Goal: Communication & Community: Share content

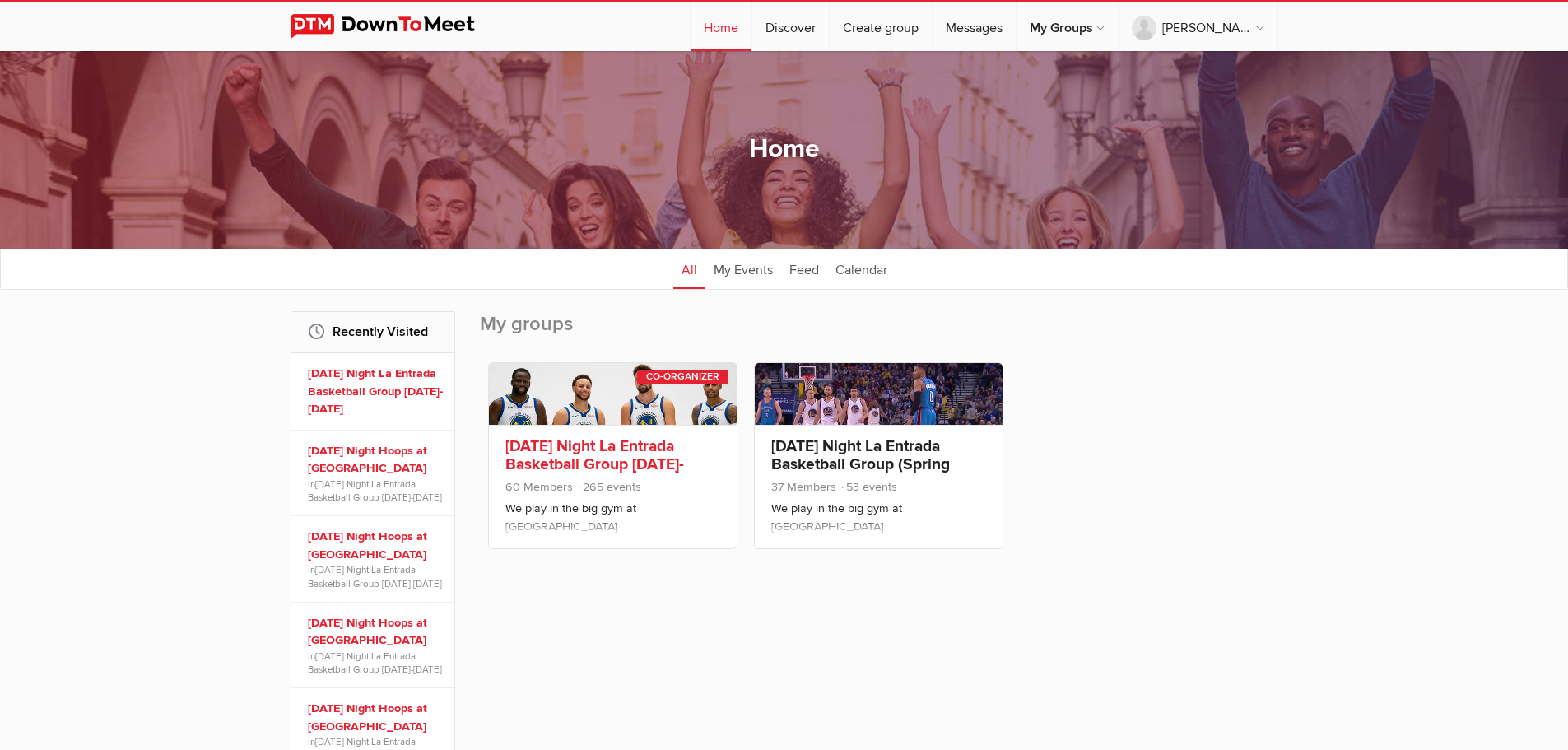
click at [628, 468] on link "[DATE] Night La Entrada Basketball Group [DATE]-[DATE]" at bounding box center [594, 464] width 178 height 56
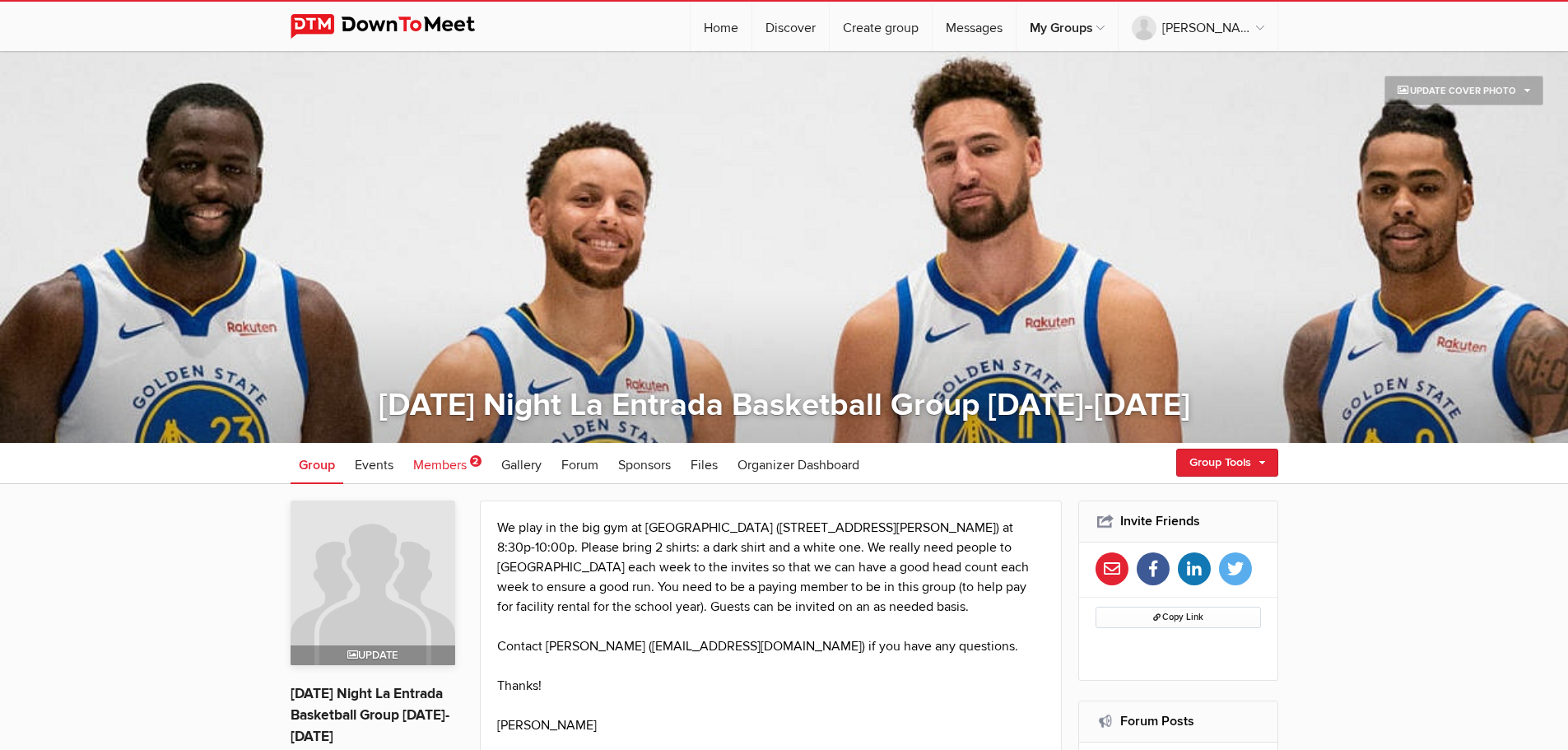
click at [447, 467] on span "Members" at bounding box center [440, 465] width 54 height 17
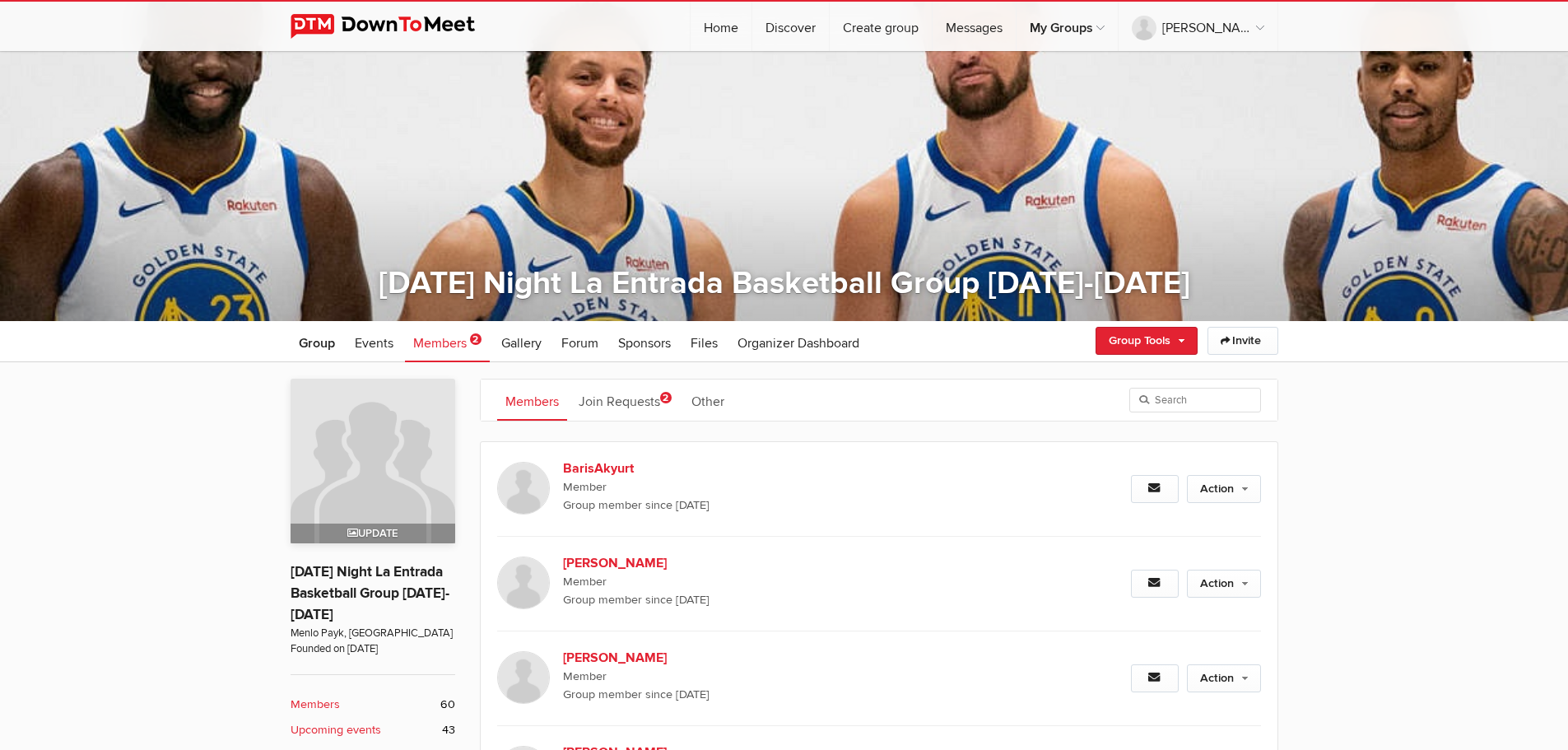
scroll to position [123, 0]
click at [637, 396] on link "Join Requests 2" at bounding box center [626, 398] width 110 height 41
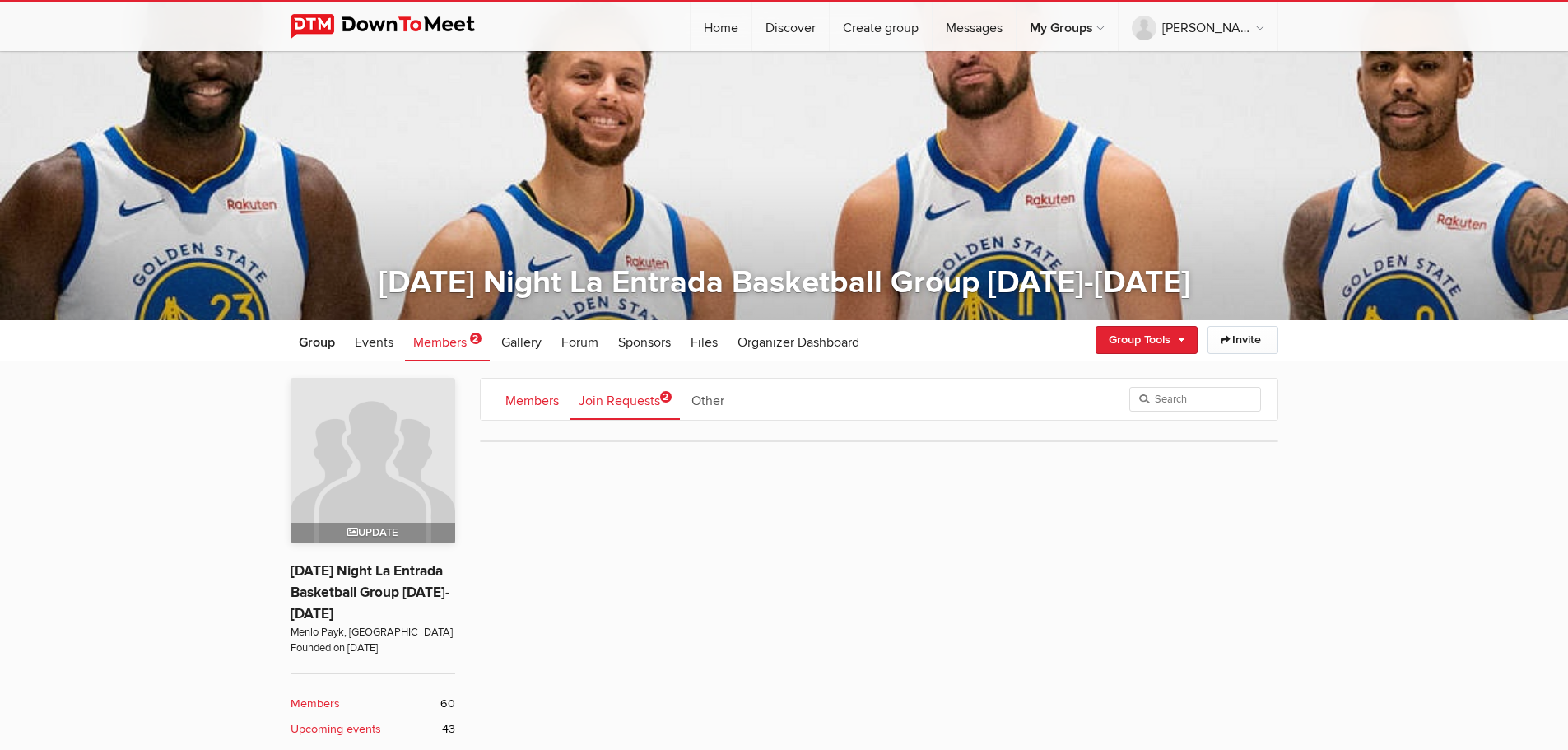
click at [519, 394] on link "Members" at bounding box center [532, 398] width 70 height 41
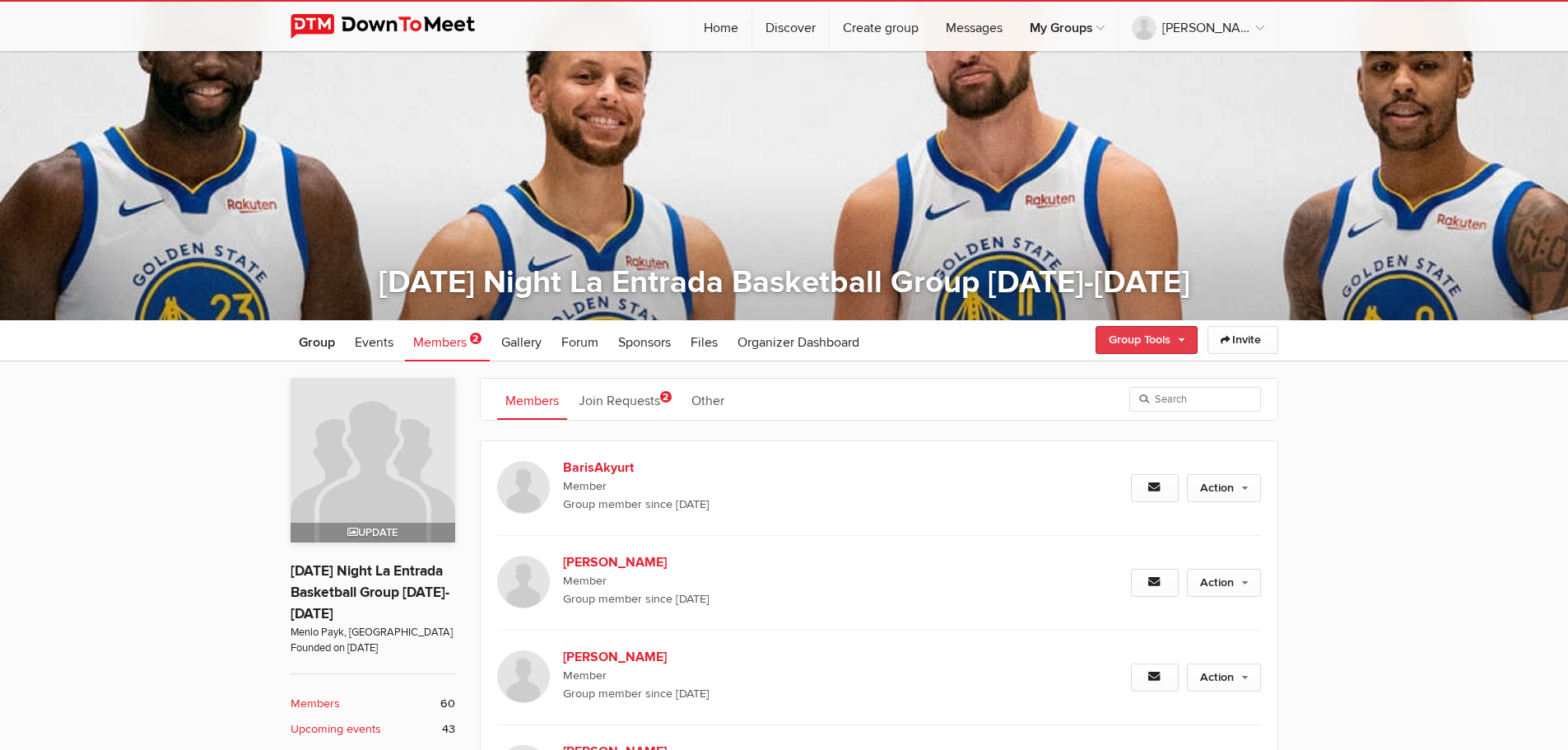
click at [1169, 351] on link "Group Tools" at bounding box center [1147, 340] width 102 height 28
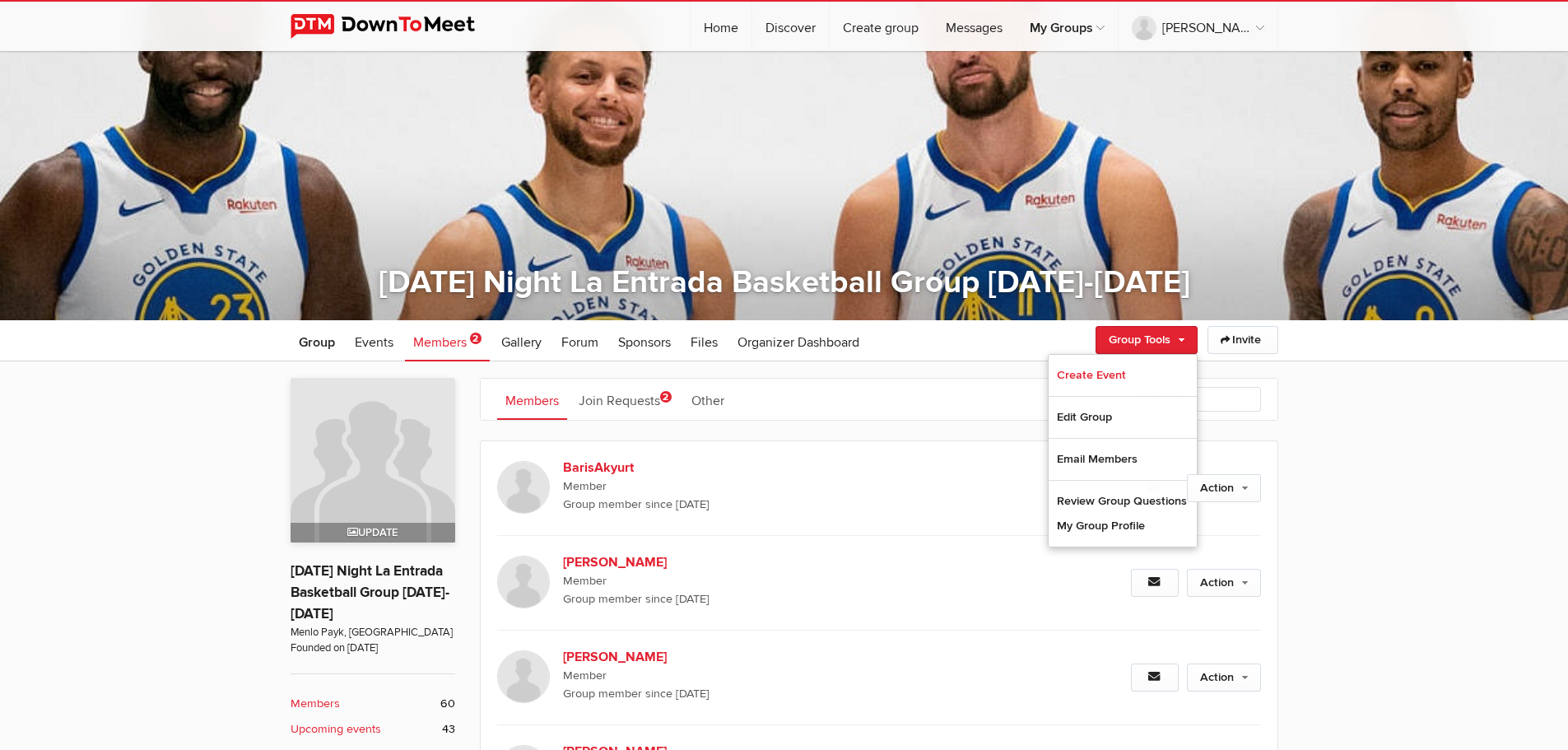
click at [709, 407] on link "Other" at bounding box center [708, 398] width 50 height 41
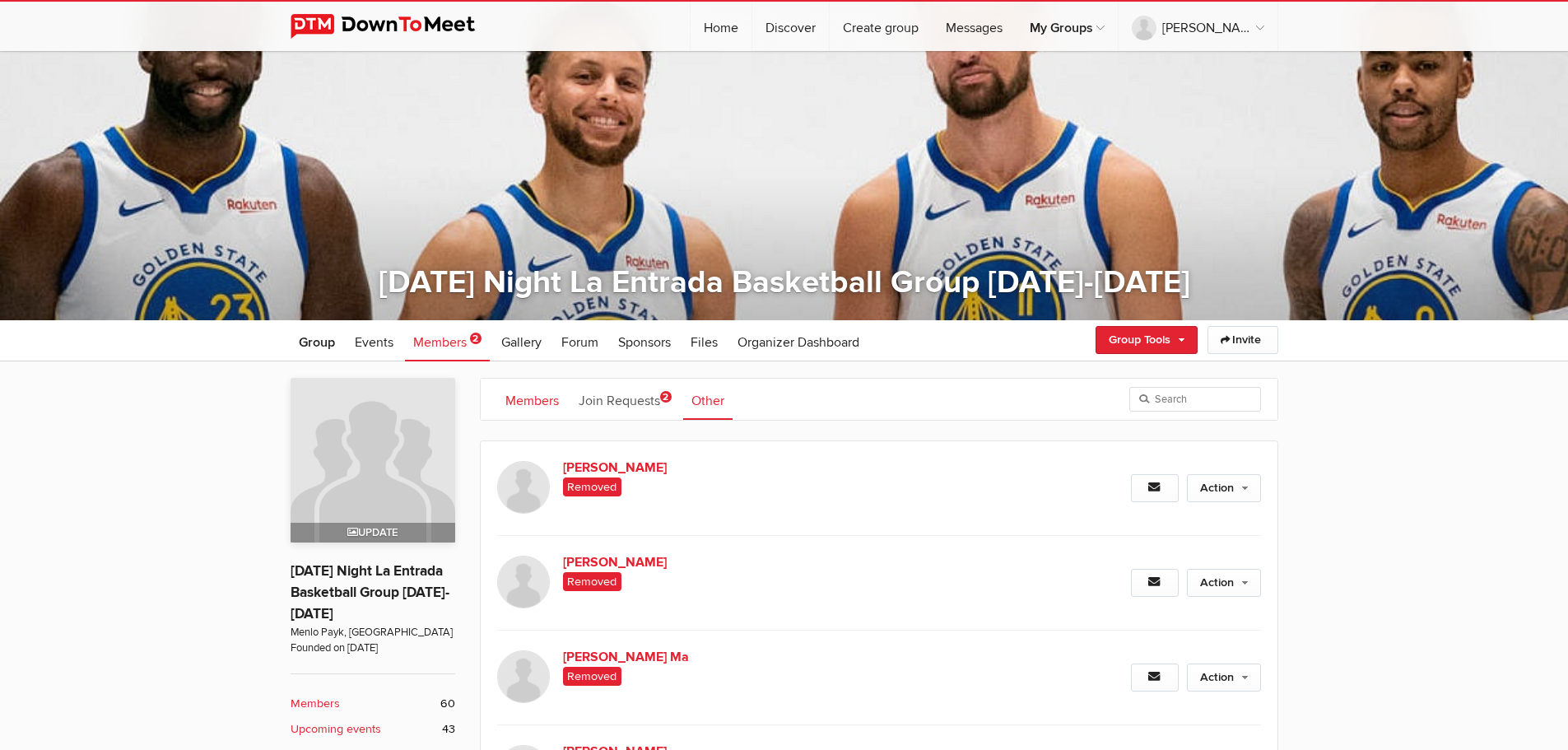
click at [536, 403] on link "Members" at bounding box center [532, 398] width 70 height 41
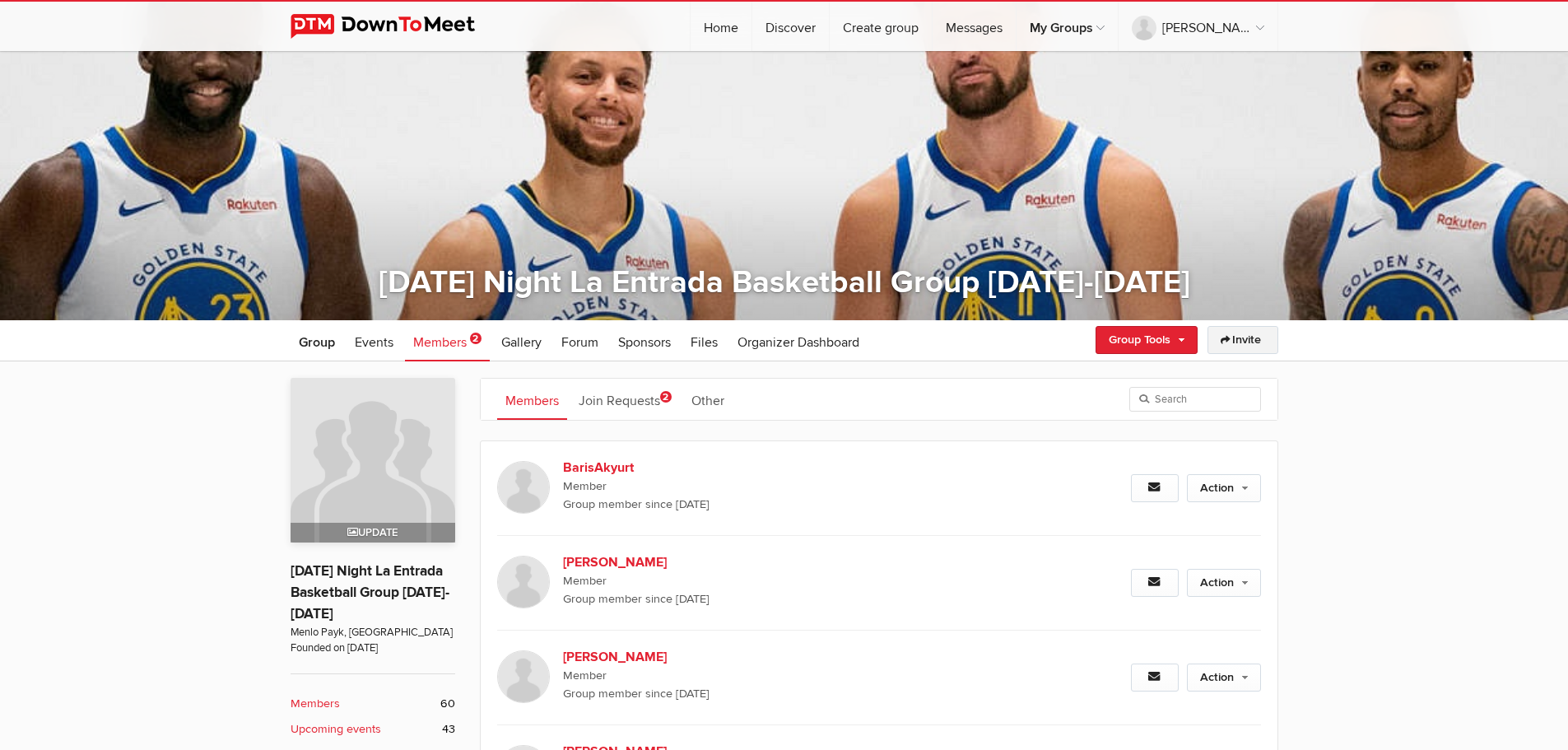
click at [1237, 338] on link "Invite" at bounding box center [1242, 340] width 71 height 28
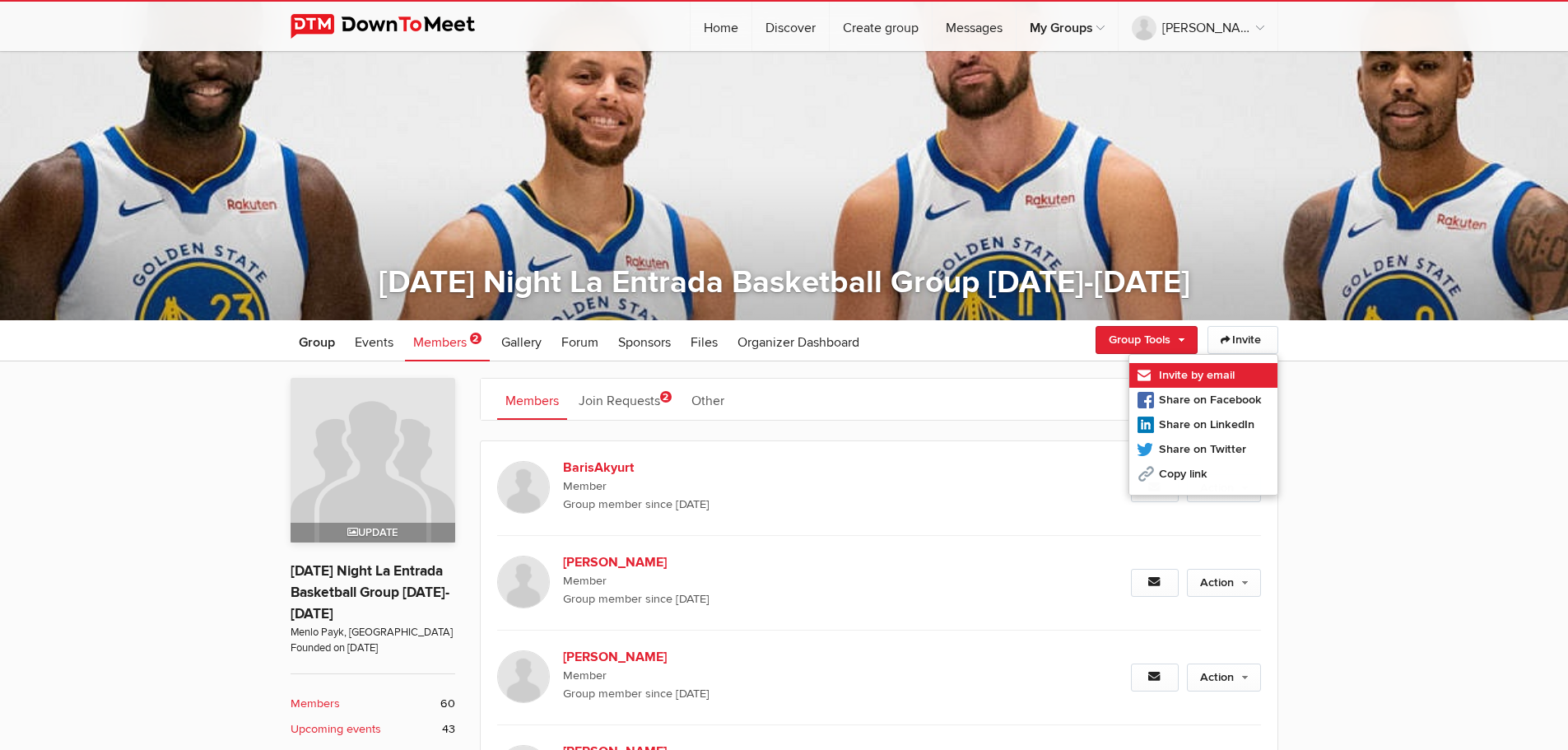
click at [1182, 375] on link "Invite by email" at bounding box center [1203, 375] width 148 height 25
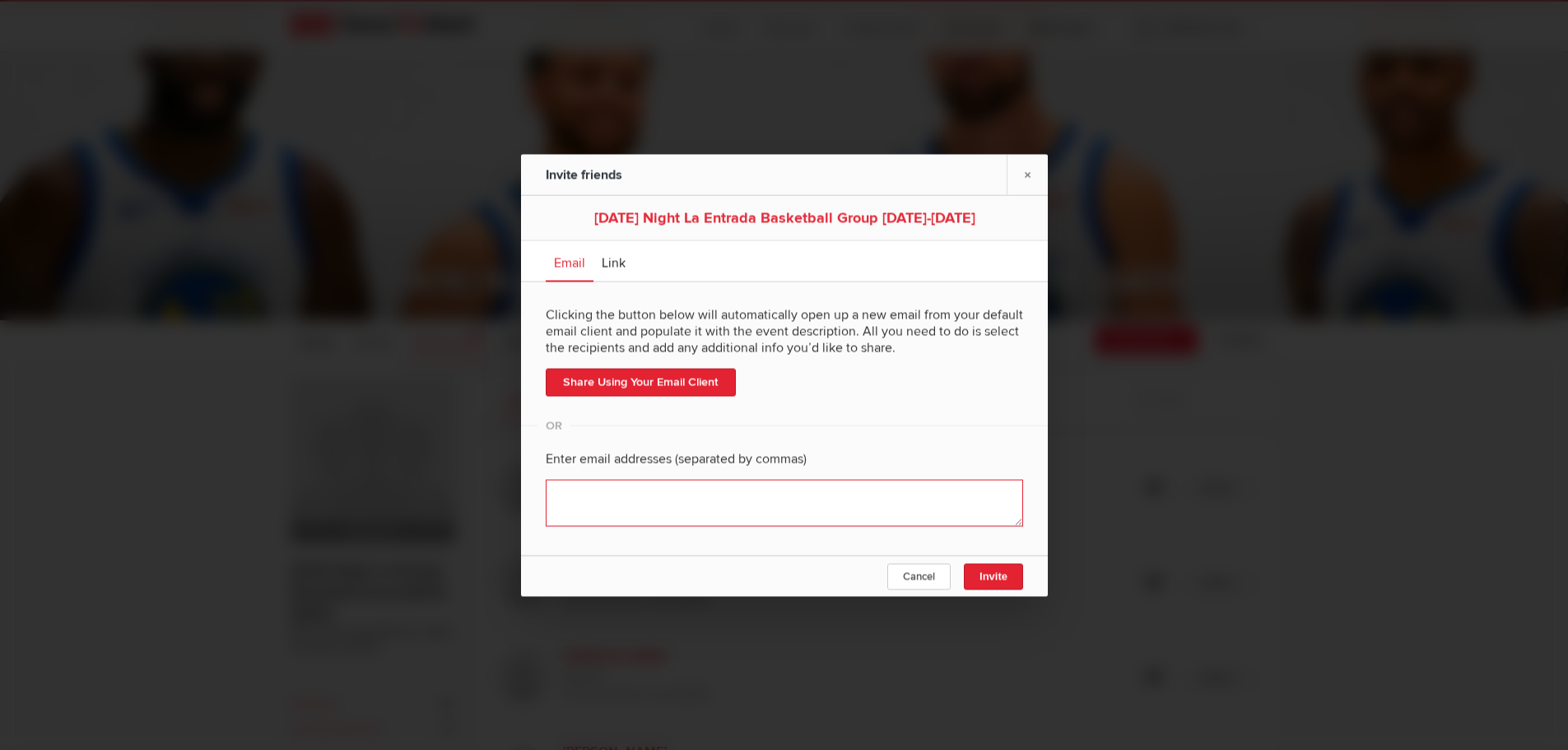
click at [710, 500] on textarea at bounding box center [784, 502] width 477 height 47
click at [624, 261] on span "Link" at bounding box center [614, 262] width 24 height 17
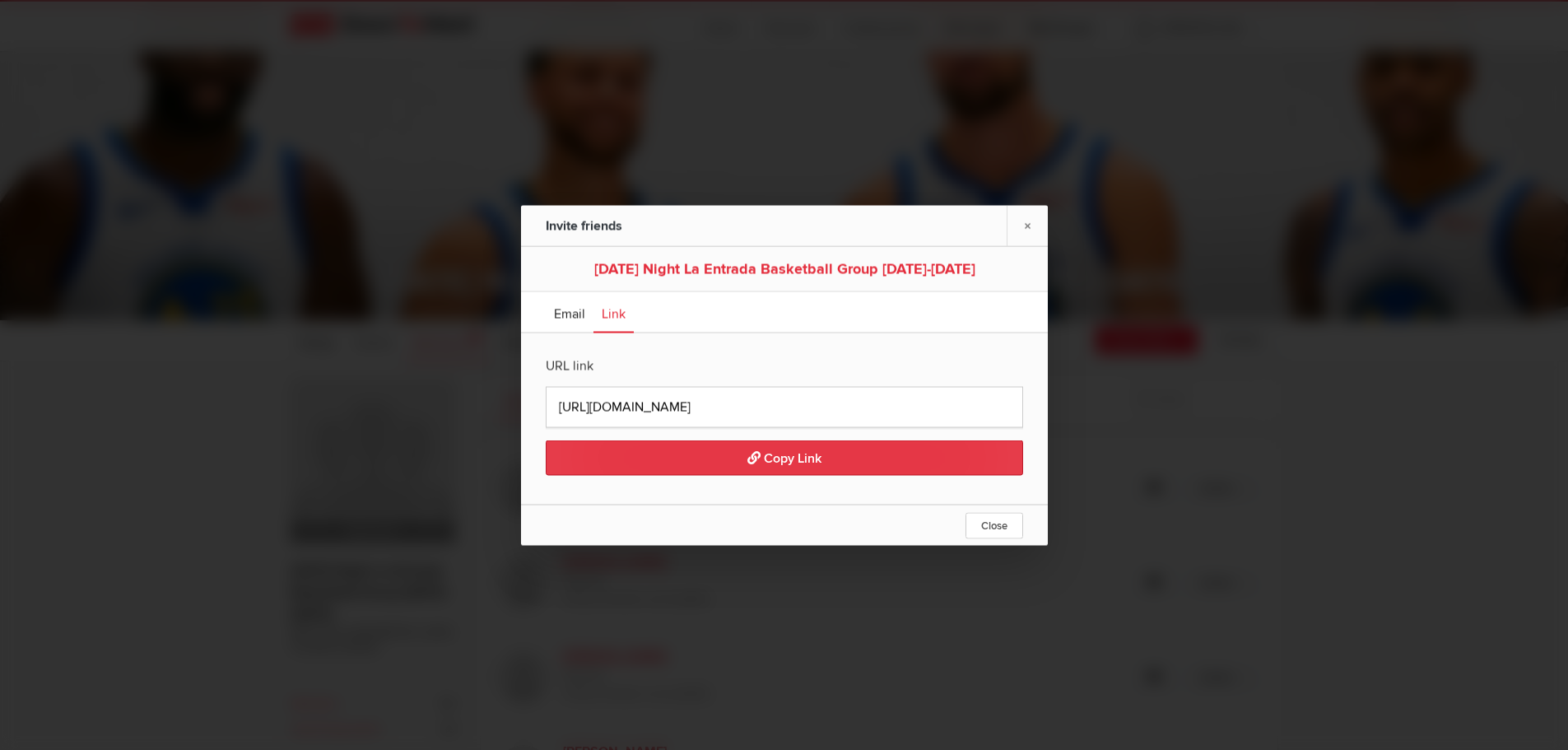
click at [775, 460] on span "Copy Link" at bounding box center [784, 457] width 74 height 17
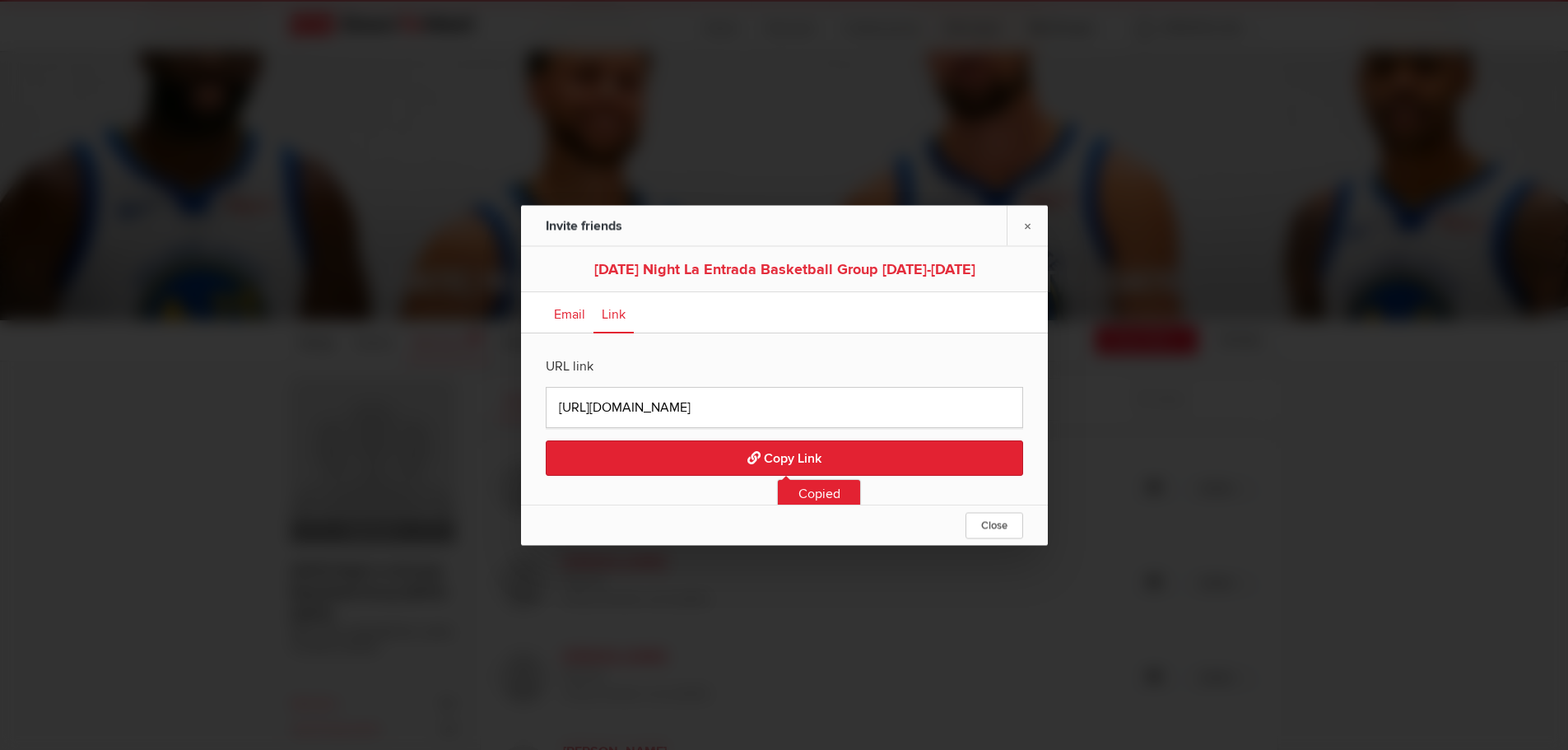
click at [563, 316] on span "Email" at bounding box center [569, 314] width 31 height 17
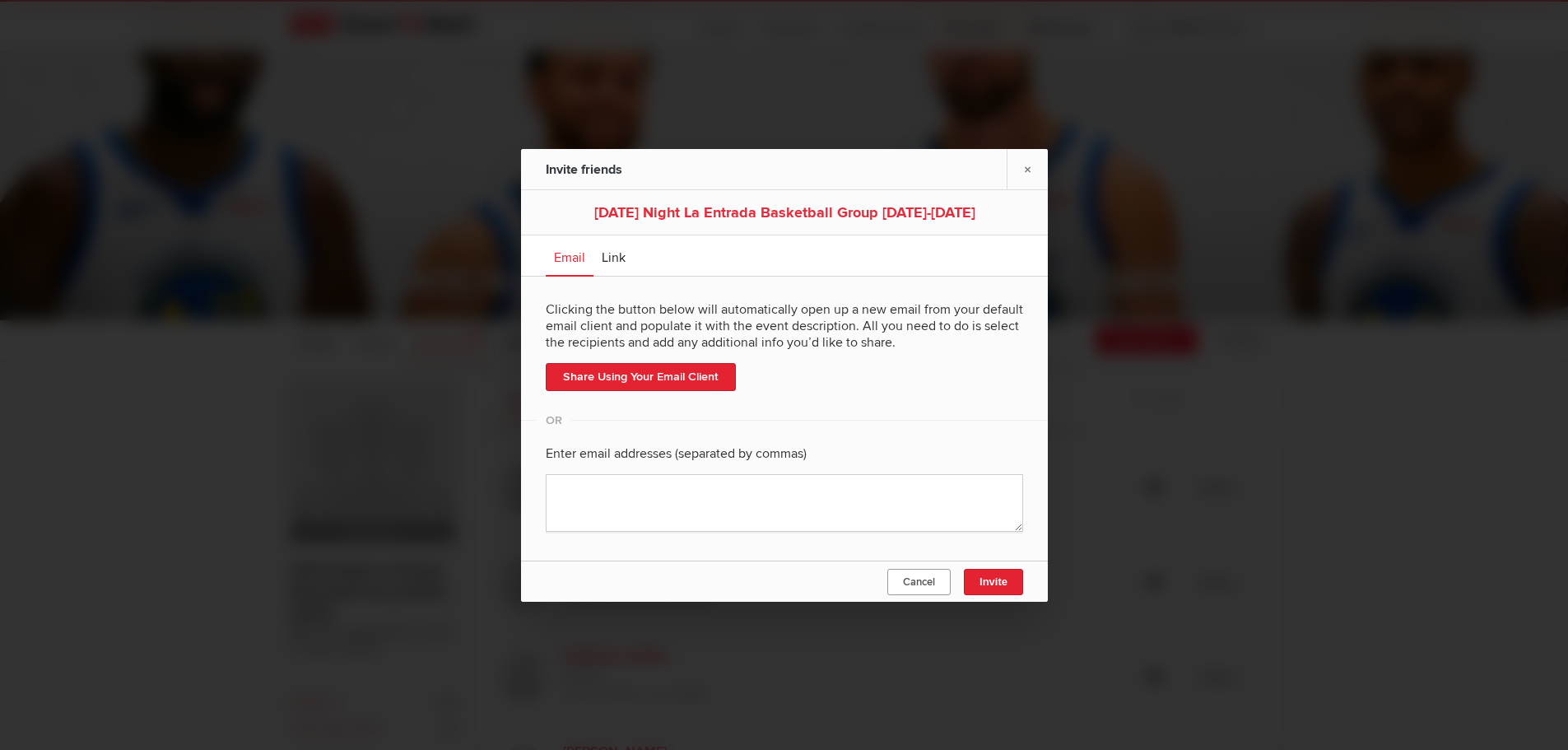
click at [910, 581] on span "Cancel" at bounding box center [918, 582] width 32 height 13
